Goal: Transaction & Acquisition: Book appointment/travel/reservation

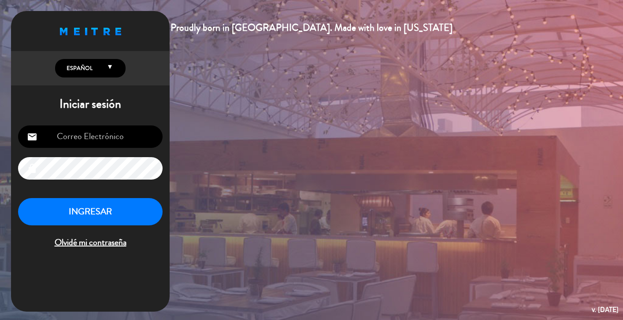
type input "[EMAIL_ADDRESS][DOMAIN_NAME]"
click at [100, 219] on button "INGRESAR" at bounding box center [90, 212] width 145 height 28
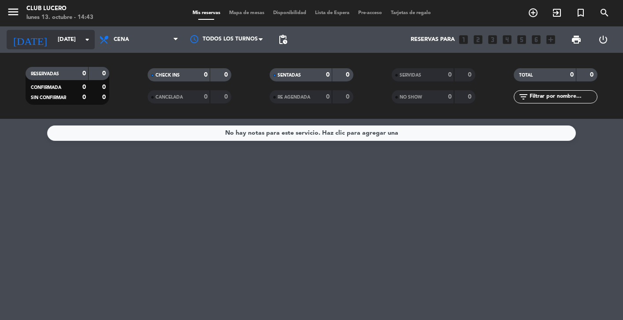
click at [70, 40] on input "[DATE]" at bounding box center [91, 40] width 76 height 16
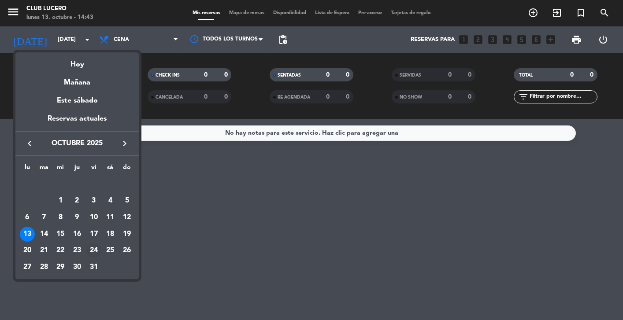
click at [96, 249] on div "24" at bounding box center [93, 251] width 15 height 15
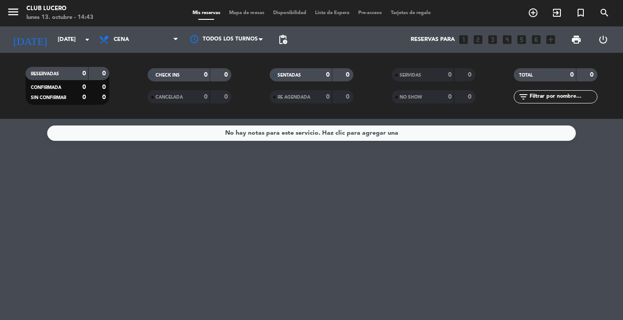
type input "[DATE]"
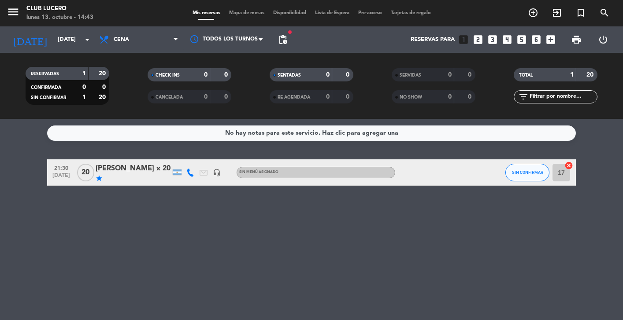
click at [245, 12] on span "Mapa de mesas" at bounding box center [247, 13] width 44 height 5
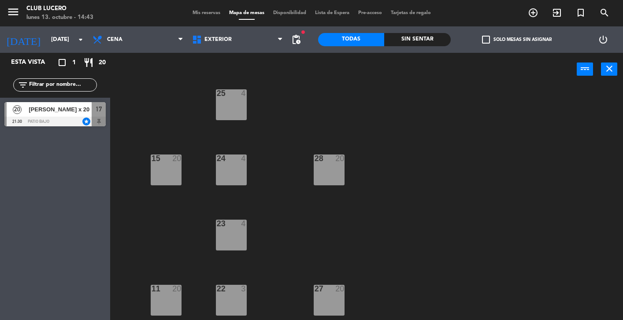
scroll to position [334, 0]
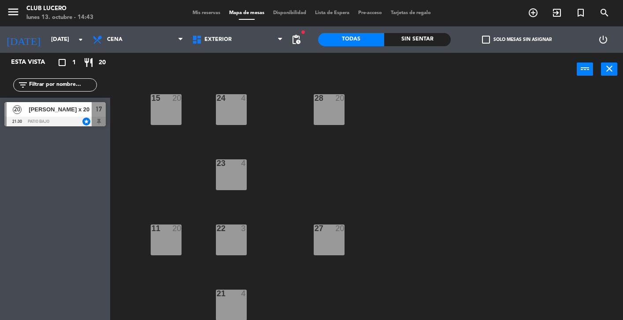
click at [332, 237] on div "27 20" at bounding box center [329, 240] width 31 height 31
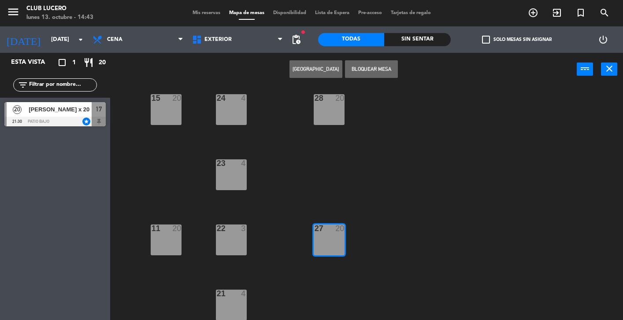
click at [318, 66] on button "[GEOGRAPHIC_DATA]" at bounding box center [315, 69] width 53 height 18
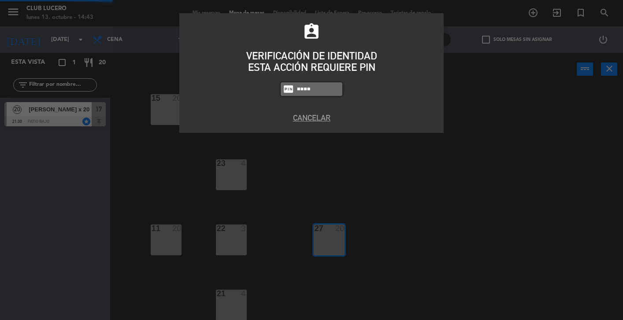
type input "6598"
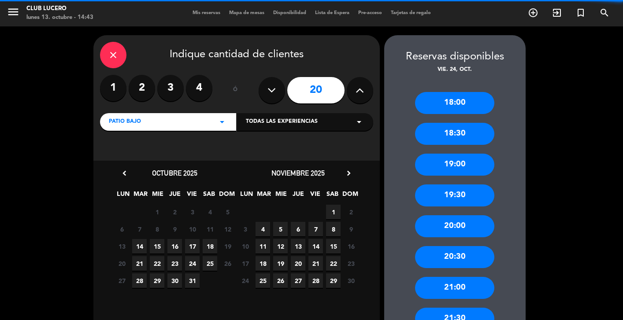
click at [320, 91] on input "20" at bounding box center [315, 90] width 57 height 26
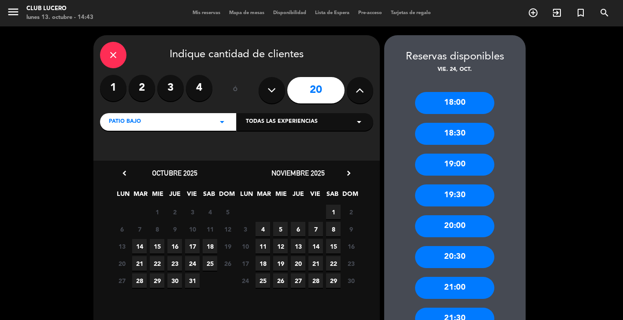
click at [316, 89] on input "20" at bounding box center [315, 90] width 57 height 26
click at [358, 87] on icon at bounding box center [360, 90] width 8 height 13
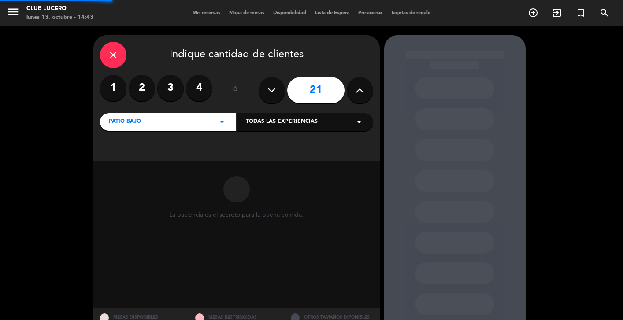
click at [358, 87] on icon at bounding box center [360, 90] width 8 height 13
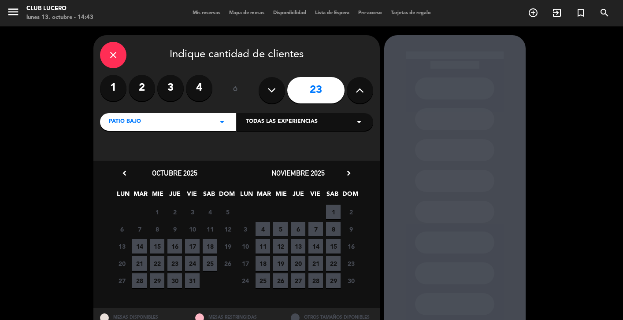
click at [358, 87] on icon at bounding box center [360, 90] width 8 height 13
click at [329, 89] on input "23" at bounding box center [315, 90] width 57 height 26
click at [272, 88] on icon at bounding box center [271, 90] width 8 height 13
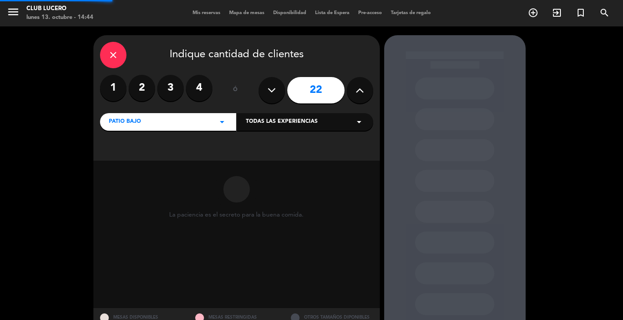
click at [272, 88] on icon at bounding box center [271, 90] width 8 height 13
type input "20"
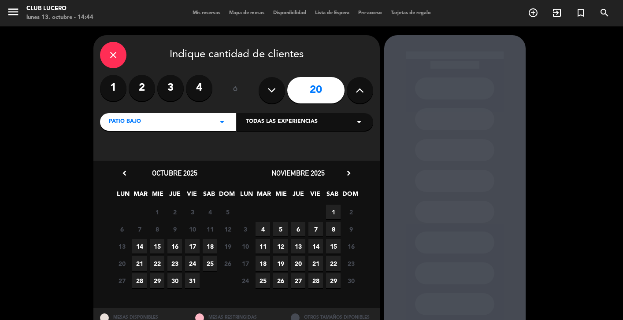
click at [351, 52] on div "close Indique cantidad de clientes" at bounding box center [236, 55] width 273 height 26
click at [115, 51] on icon "close" at bounding box center [113, 55] width 11 height 11
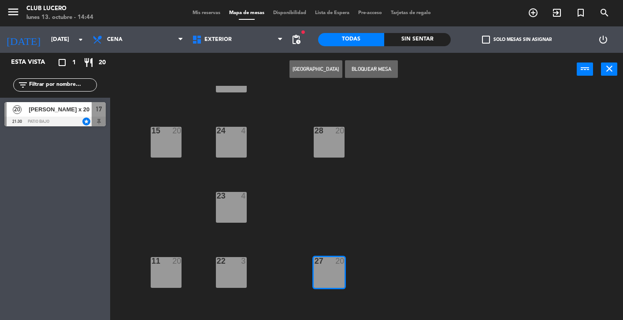
scroll to position [301, 0]
click at [315, 66] on button "[GEOGRAPHIC_DATA]" at bounding box center [315, 69] width 53 height 18
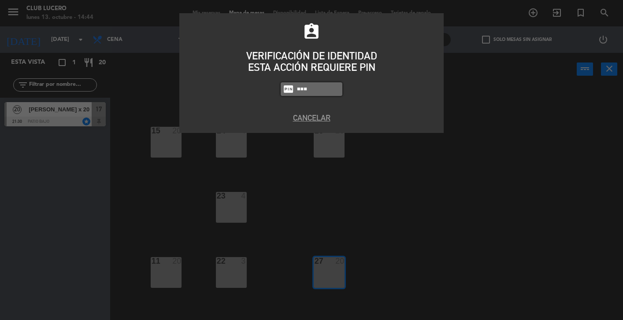
type input "6598"
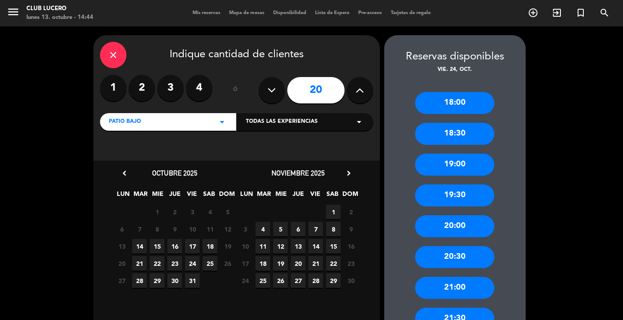
click at [463, 287] on div "21:00" at bounding box center [454, 288] width 79 height 22
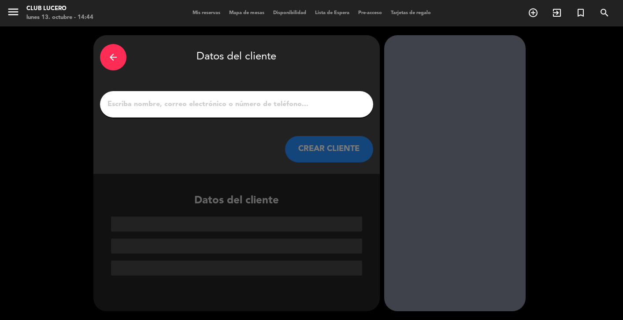
click at [326, 99] on input "1" at bounding box center [237, 104] width 260 height 12
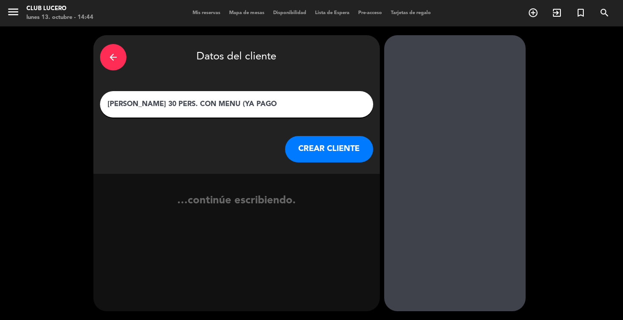
type input "[PERSON_NAME] 30 PERS. CON MENU (YA PAGO)"
click at [340, 151] on button "CREAR CLIENTE" at bounding box center [329, 149] width 88 height 26
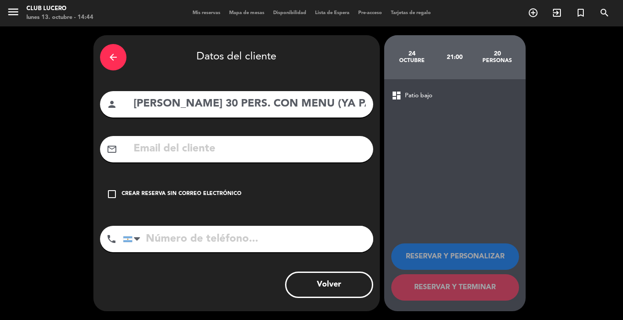
click at [231, 200] on div "check_box_outline_blank Crear reserva sin correo electrónico" at bounding box center [236, 194] width 273 height 26
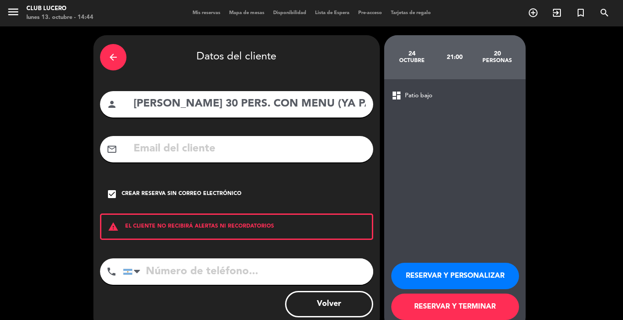
click at [420, 274] on button "RESERVAR Y PERSONALIZAR" at bounding box center [455, 276] width 128 height 26
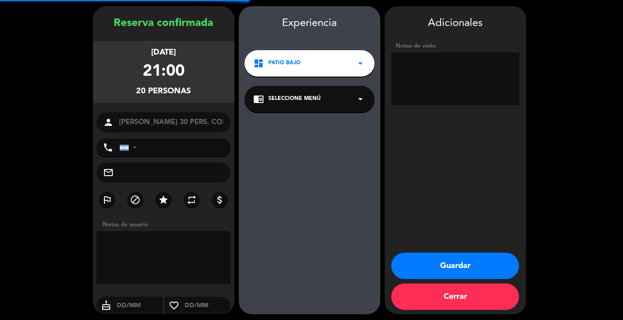
scroll to position [32, 0]
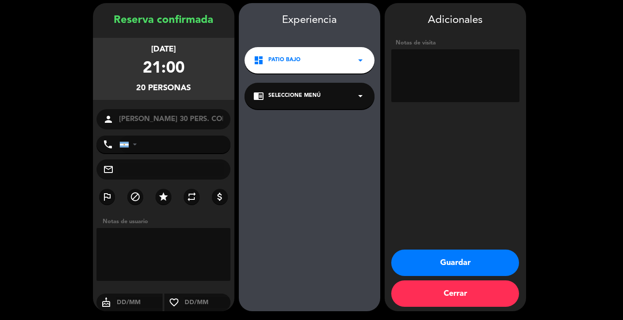
click at [445, 64] on textarea at bounding box center [455, 75] width 128 height 53
click at [459, 74] on textarea at bounding box center [455, 75] width 128 height 53
click at [357, 96] on icon "arrow_drop_down" at bounding box center [360, 96] width 11 height 11
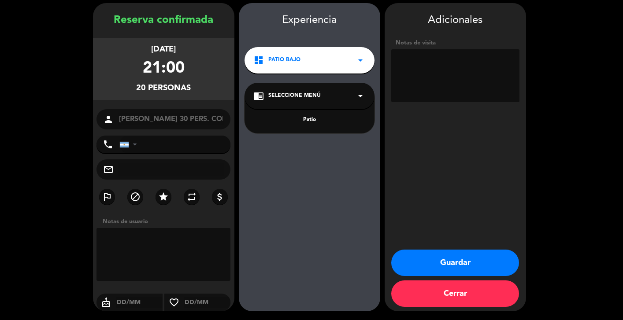
click at [335, 214] on div "Experiencia dashboard Patio bajo arrow_drop_down chrome_reader_mode Seleccione …" at bounding box center [309, 166] width 141 height 308
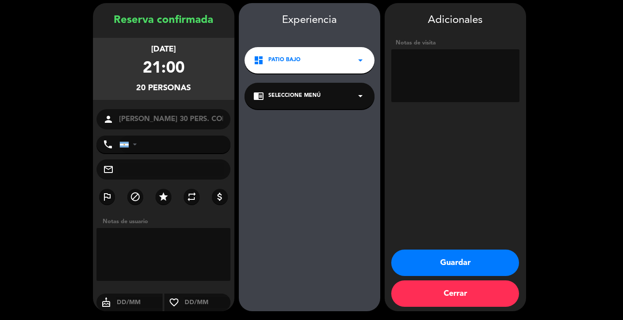
click at [467, 78] on textarea at bounding box center [455, 75] width 128 height 53
type textarea "t"
type textarea "c"
type textarea "Club de Amigos 6 Albondiguitas 7 Buñuelos o Hummus 5 Copetin [PERSON_NAME] 5 Be…"
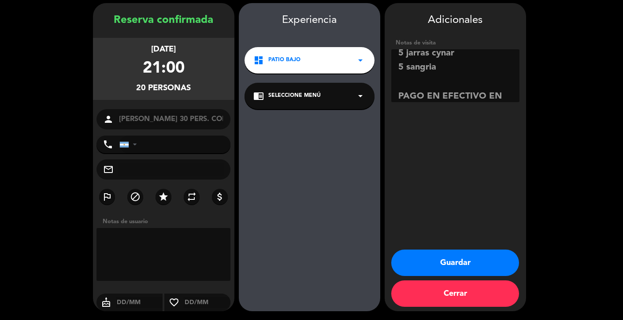
click at [447, 266] on button "Guardar" at bounding box center [455, 263] width 128 height 26
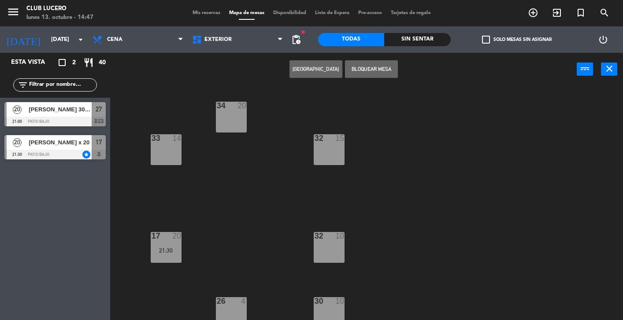
click at [54, 111] on span "[PERSON_NAME] 30 PERS. CON MENU (YA PAGO)" at bounding box center [60, 109] width 63 height 9
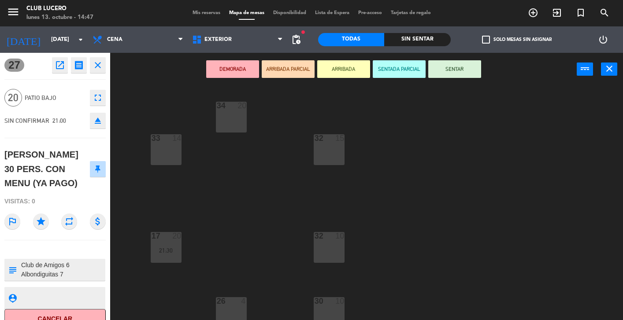
scroll to position [13, 0]
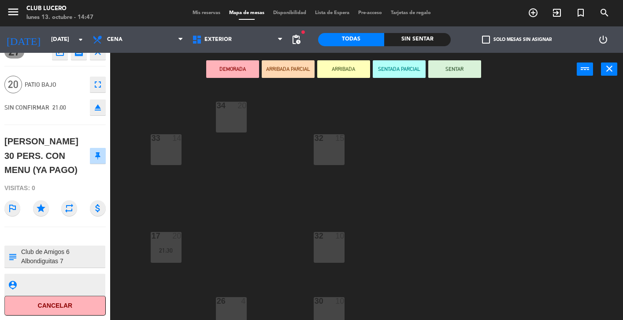
click at [56, 283] on textarea at bounding box center [62, 284] width 84 height 11
type textarea "r"
type textarea "R"
type textarea "m"
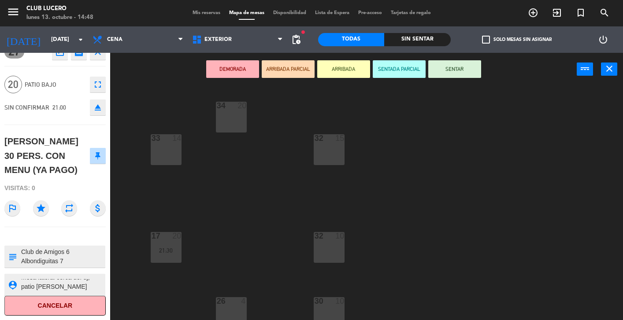
type textarea "Mesa lateral cerca del dj, patio [PERSON_NAME]"
click at [82, 248] on textarea at bounding box center [62, 257] width 84 height 19
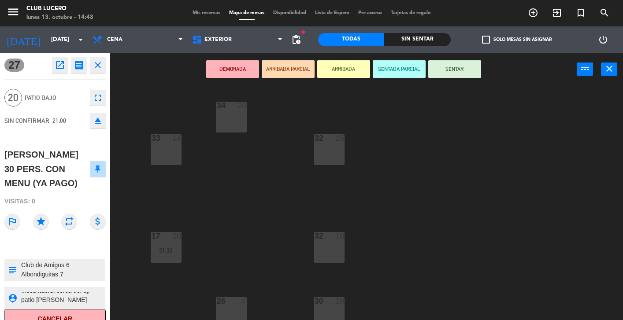
scroll to position [13, 0]
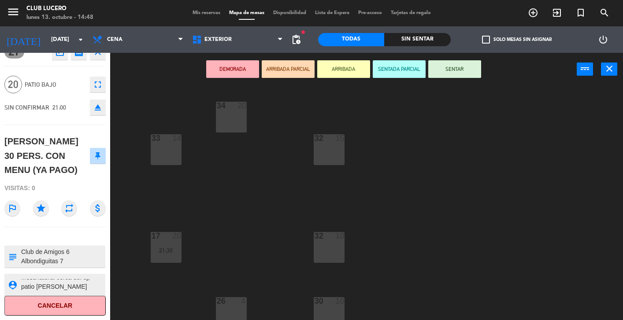
click at [65, 287] on textarea at bounding box center [62, 284] width 84 height 11
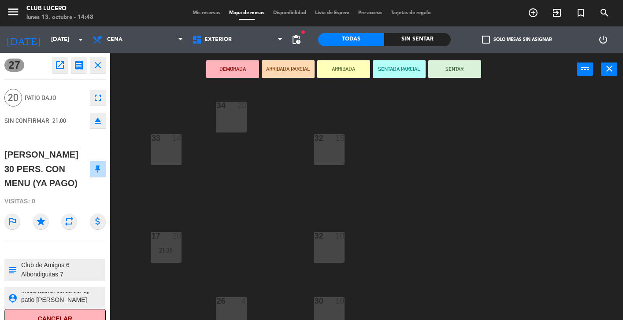
click at [428, 131] on div "34 20 32 15 33 14 17 20 21:30 32 10 30 10 26 4 25 4 15 20 28 20 24 4 23 4 11 20…" at bounding box center [369, 203] width 507 height 234
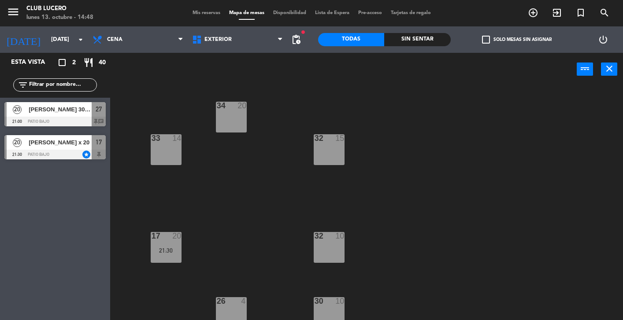
click at [44, 113] on span "[PERSON_NAME] 30 PERS. CON MENU (YA PAGO)" at bounding box center [60, 109] width 63 height 9
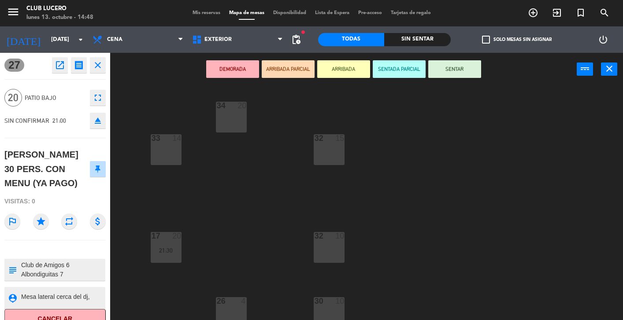
click at [293, 105] on div "34 20 32 15 33 14 17 20 21:30 32 10 30 10 26 4 25 4 15 20 28 20 24 4 23 4 11 20…" at bounding box center [369, 203] width 507 height 234
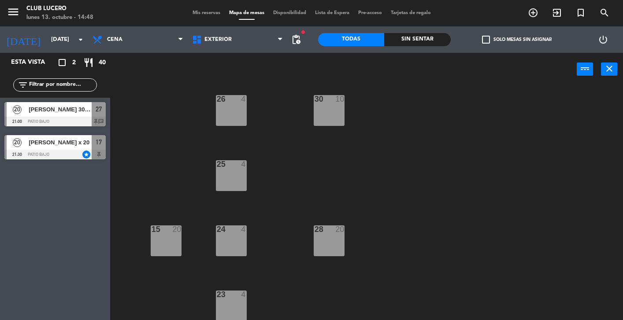
scroll to position [334, 0]
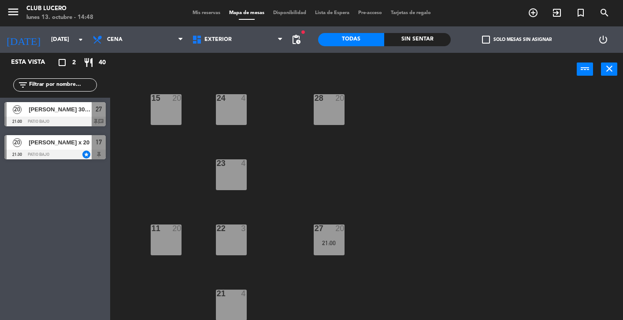
click at [329, 246] on div "21:00" at bounding box center [329, 243] width 31 height 6
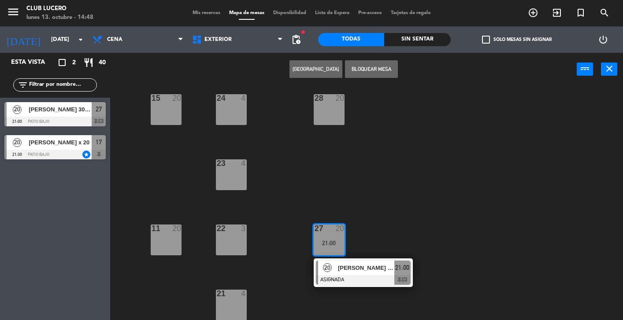
click at [344, 281] on div at bounding box center [363, 280] width 95 height 10
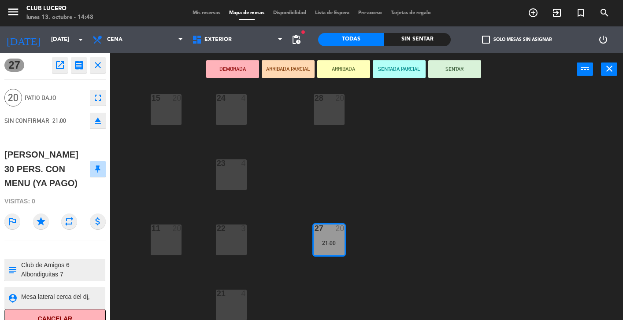
click at [58, 60] on icon "open_in_new" at bounding box center [60, 65] width 11 height 11
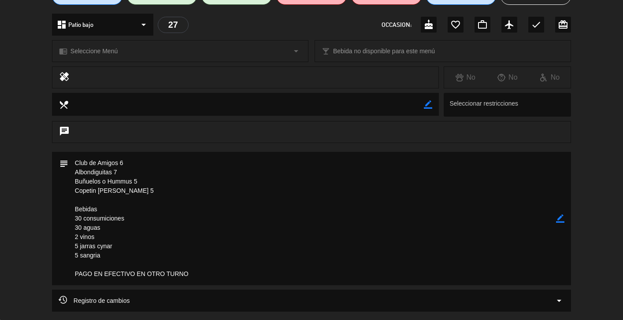
scroll to position [119, 0]
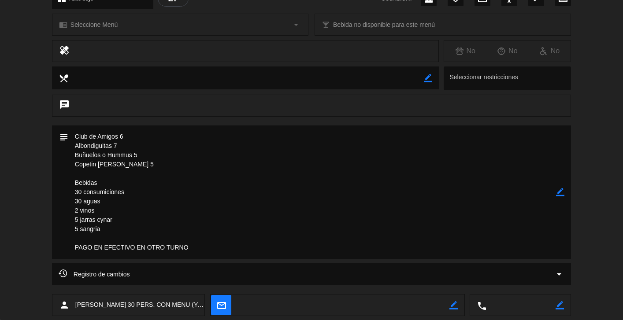
click at [206, 245] on textarea at bounding box center [312, 192] width 488 height 133
click at [175, 248] on textarea at bounding box center [312, 192] width 488 height 133
click at [563, 193] on icon "border_color" at bounding box center [560, 192] width 8 height 8
click at [228, 248] on textarea at bounding box center [312, 192] width 488 height 133
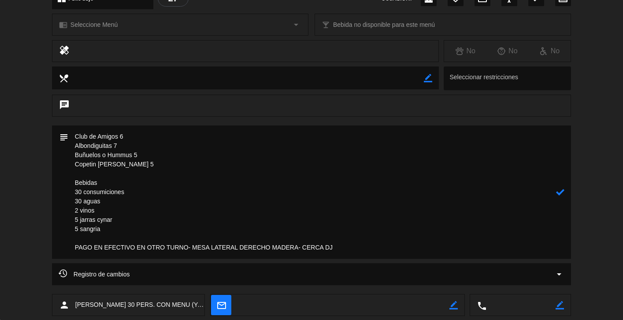
type textarea "Club de Amigos 6 Albondiguitas 7 Buñuelos o Hummus 5 Copetin [PERSON_NAME] 5 Be…"
click at [562, 187] on div at bounding box center [560, 192] width 8 height 133
click at [561, 193] on icon at bounding box center [560, 192] width 8 height 8
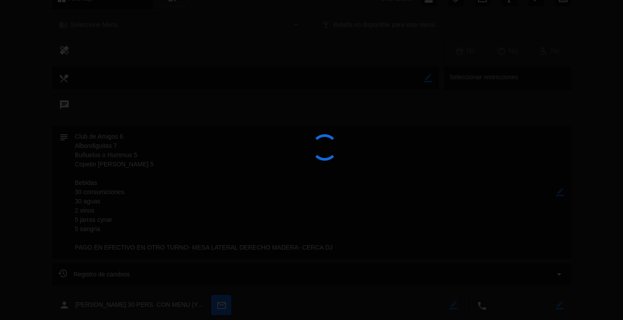
type textarea "Club de Amigos 6 <br /> Albondiguitas 7 <br /> Buñuelos o Hummus 5 <br /> Copet…"
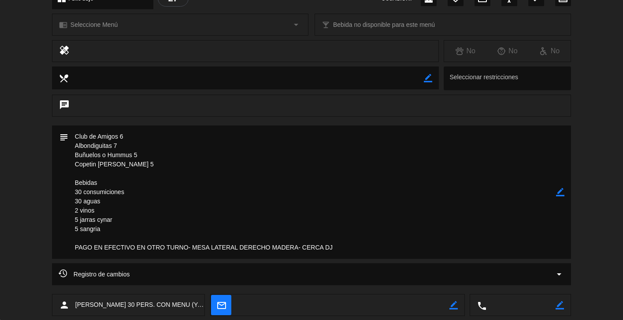
scroll to position [0, 0]
